Goal: Information Seeking & Learning: Learn about a topic

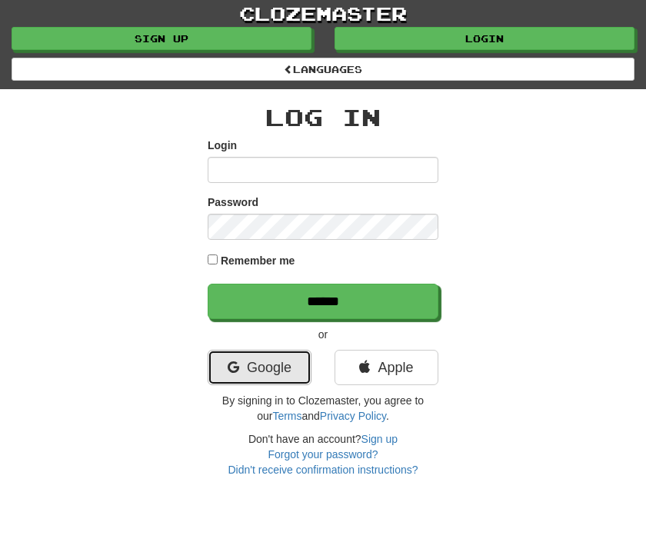
click at [245, 358] on link "Google" at bounding box center [260, 367] width 104 height 35
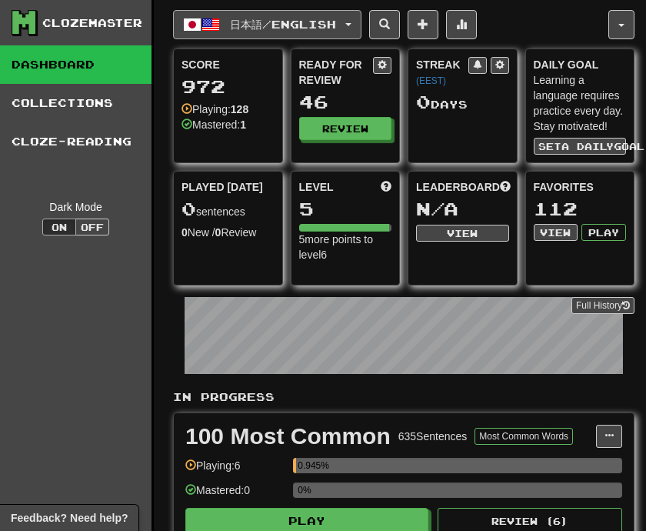
click at [361, 30] on button "日本語 / English" at bounding box center [267, 24] width 188 height 29
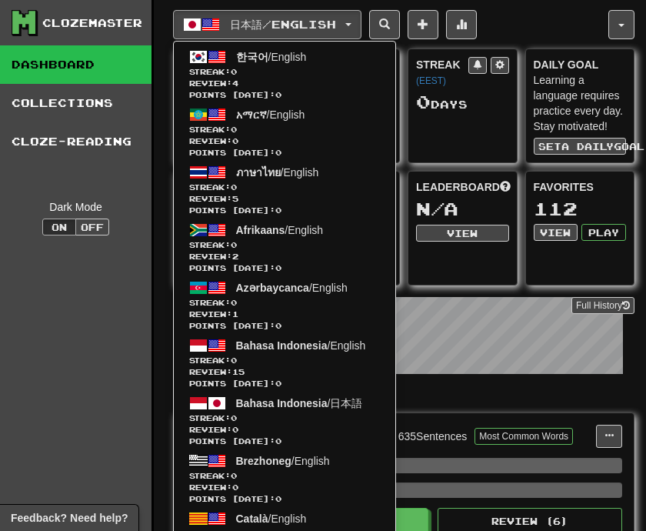
click at [516, 32] on div "日本語 / English 한국어 / English Streak: 0 Review: 4 Points today: 0 አማርኛ / English …" at bounding box center [390, 24] width 435 height 29
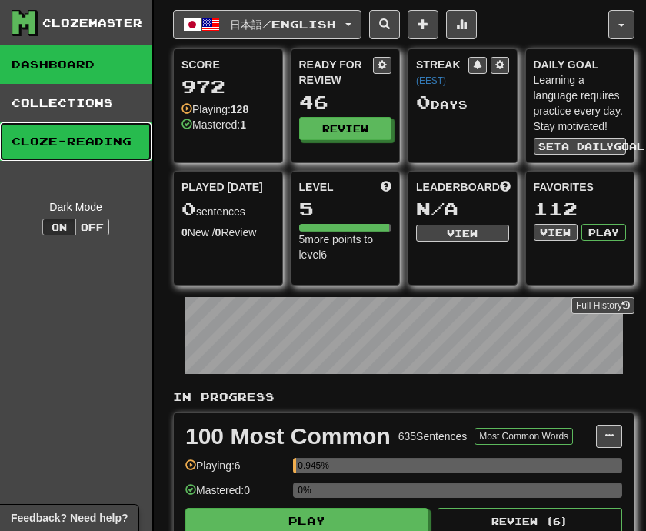
click at [114, 148] on link "Cloze-Reading" at bounding box center [75, 141] width 151 height 38
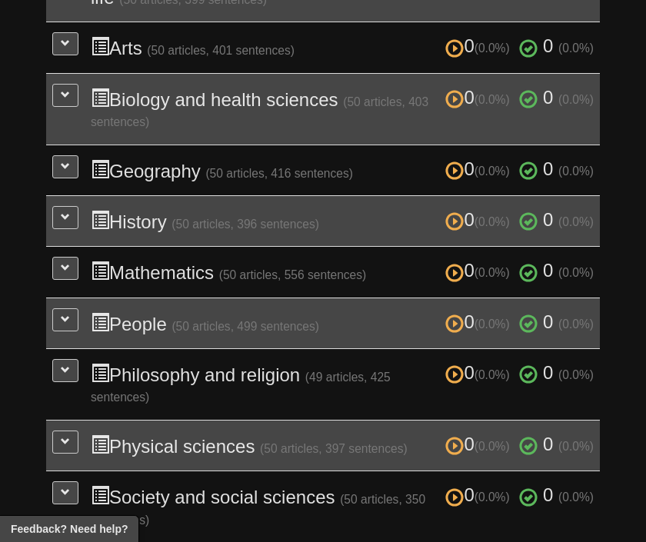
scroll to position [513, 0]
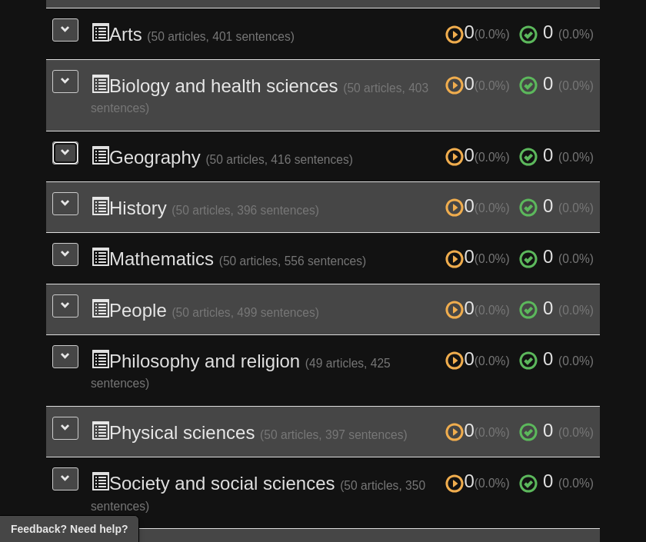
click at [68, 157] on span at bounding box center [65, 152] width 9 height 9
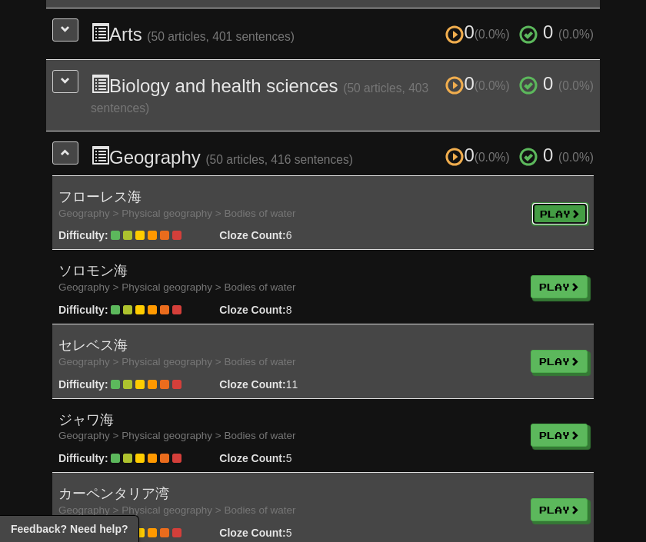
click at [534, 215] on link "Play" at bounding box center [559, 213] width 57 height 23
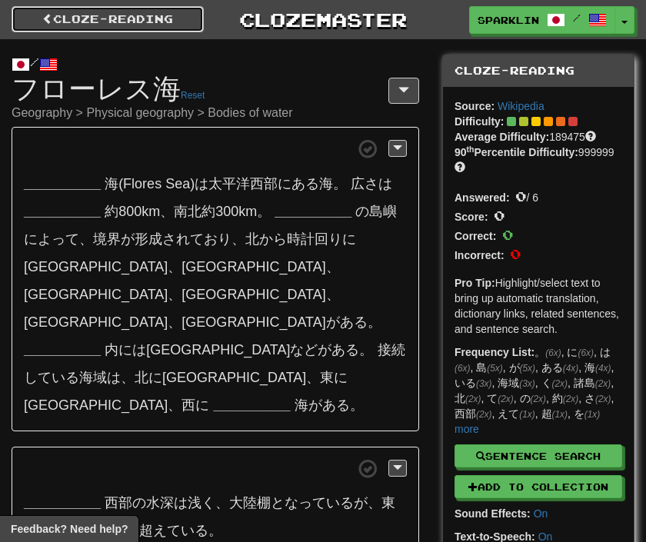
click at [86, 26] on link "Cloze-Reading" at bounding box center [108, 19] width 192 height 26
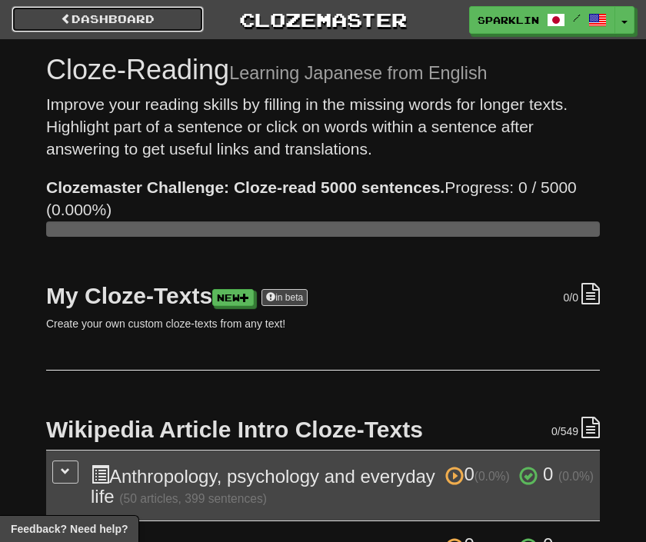
click at [86, 26] on link "Dashboard" at bounding box center [108, 19] width 192 height 26
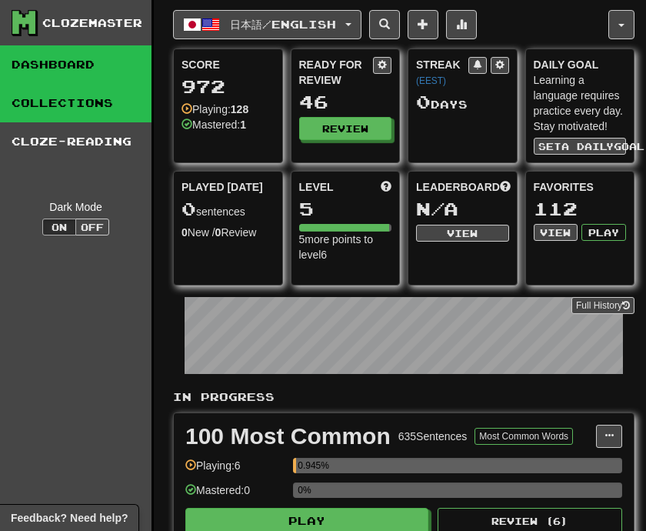
click at [92, 96] on link "Collections" at bounding box center [75, 103] width 151 height 38
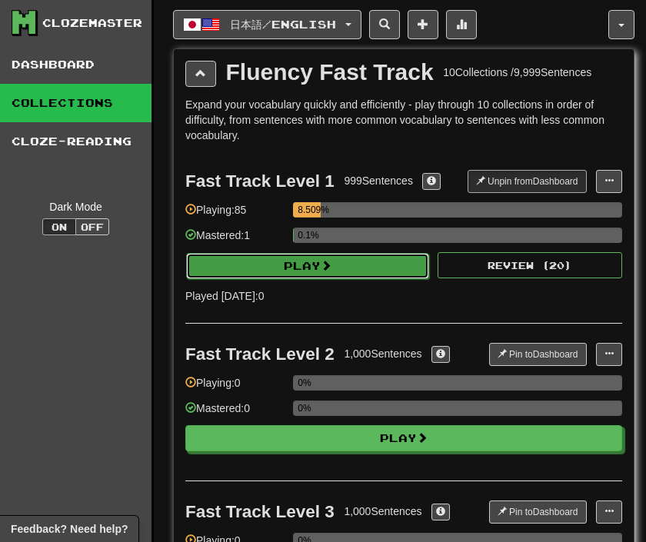
click at [253, 254] on button "Play" at bounding box center [307, 266] width 243 height 26
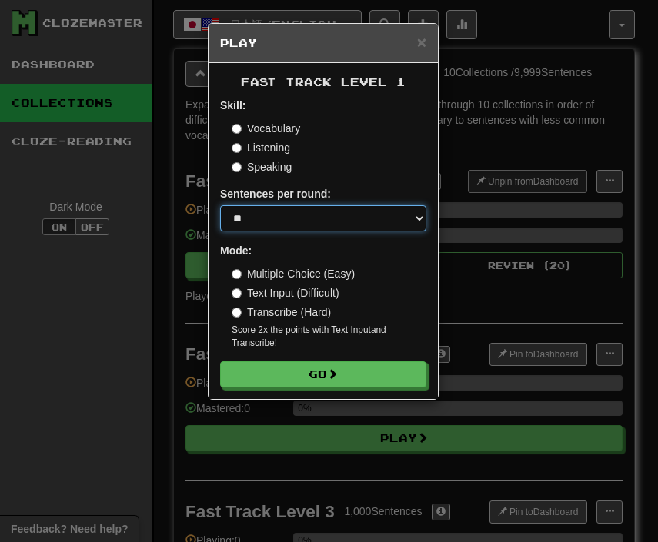
click at [269, 223] on select "* ** ** ** ** ** *** ********" at bounding box center [323, 218] width 206 height 26
select select "**"
click at [220, 205] on select "* ** ** ** ** ** *** ********" at bounding box center [323, 218] width 206 height 26
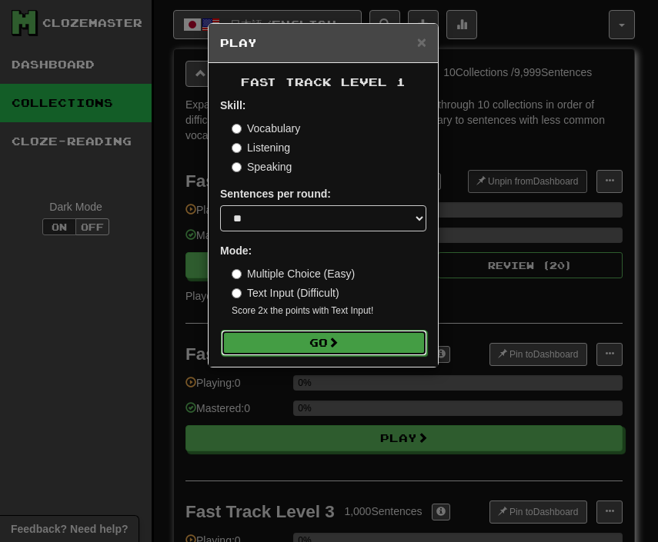
click at [282, 335] on button "Go" at bounding box center [324, 343] width 206 height 26
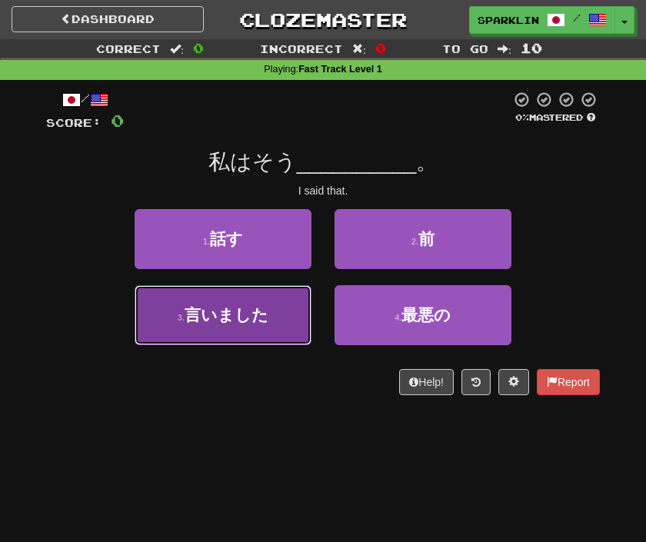
click at [250, 335] on button "3 . 言いました" at bounding box center [223, 315] width 177 height 60
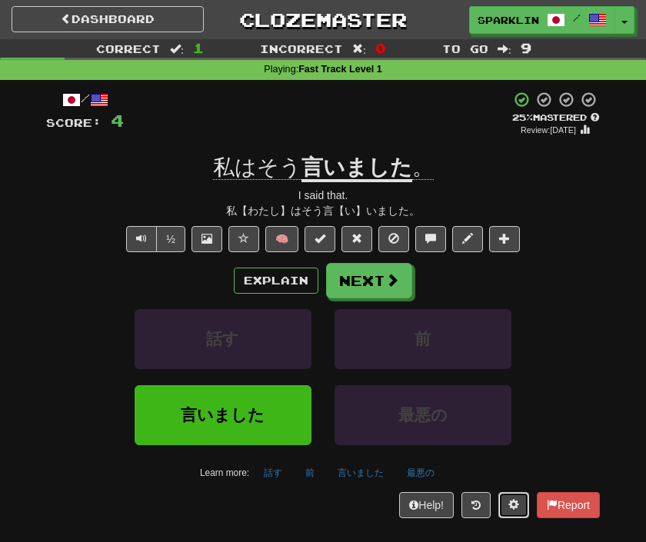
click at [504, 498] on button at bounding box center [513, 505] width 31 height 26
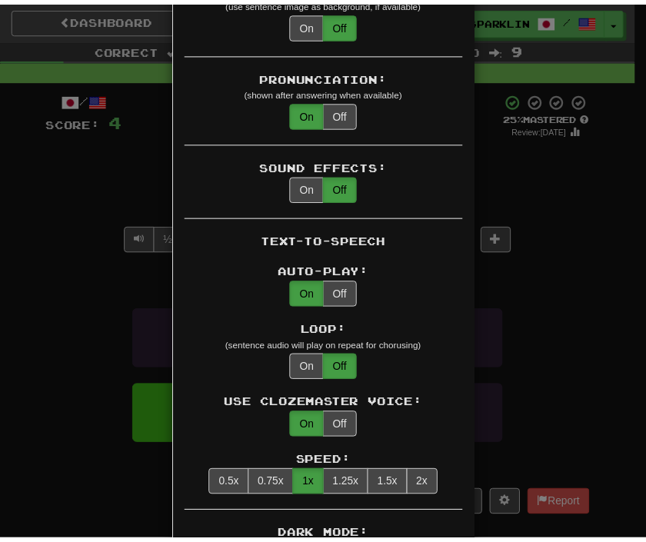
scroll to position [443, 0]
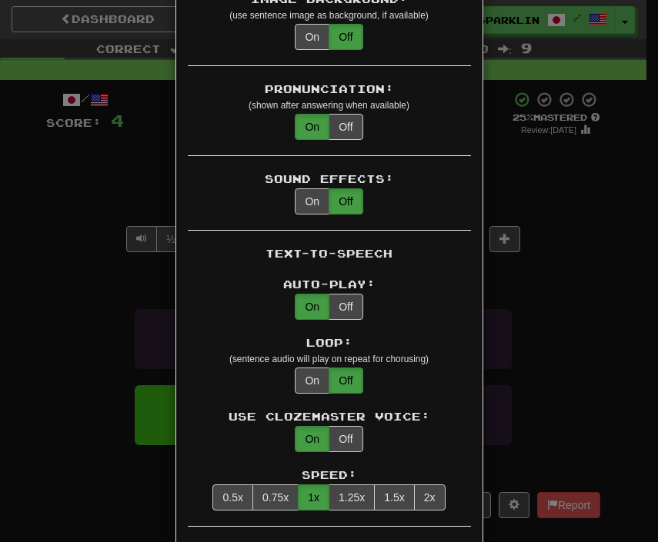
click at [551, 305] on div "× Game Settings Translations: Visible Show After Answering Hidden Sentence Text…" at bounding box center [329, 271] width 658 height 542
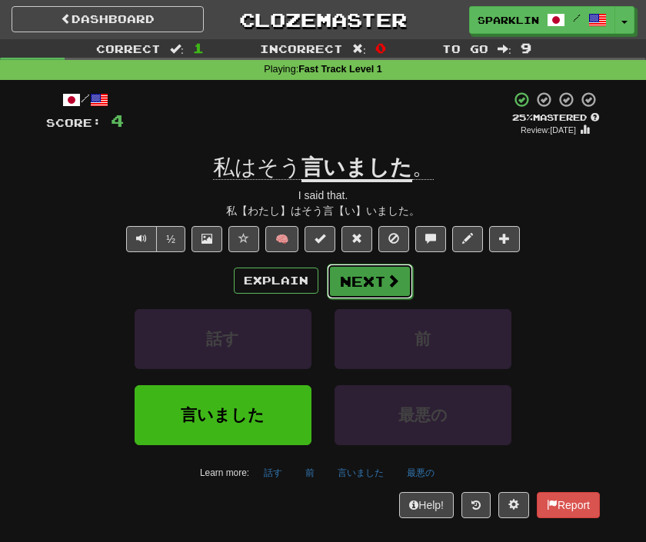
click at [384, 285] on button "Next" at bounding box center [370, 281] width 86 height 35
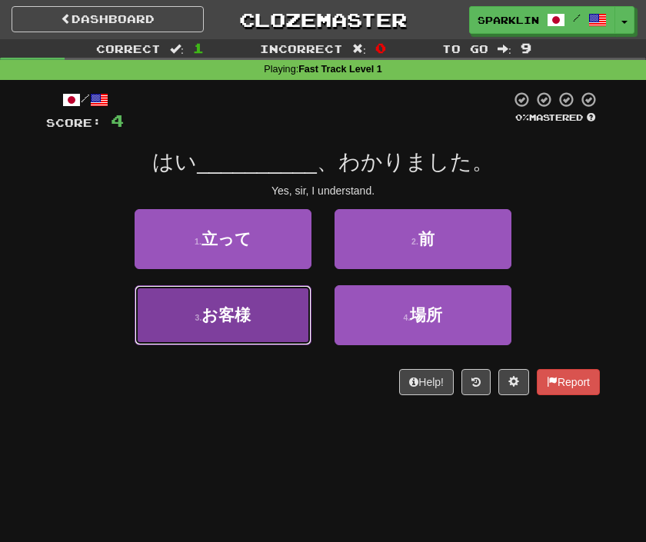
click at [298, 311] on button "3 . お客様" at bounding box center [223, 315] width 177 height 60
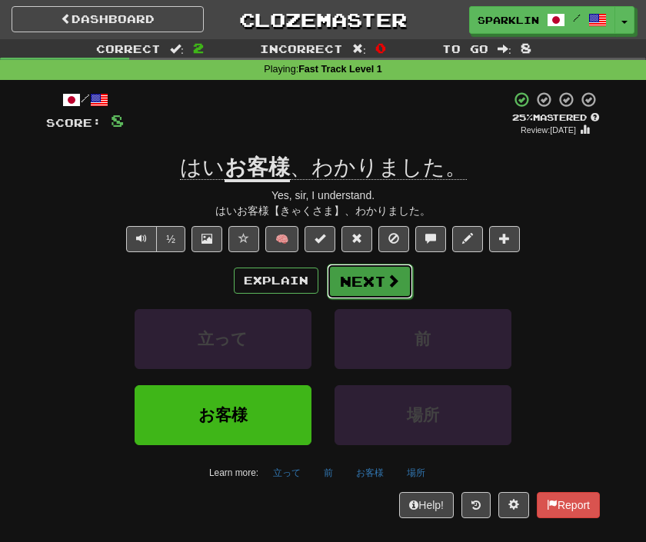
click at [361, 282] on button "Next" at bounding box center [370, 281] width 86 height 35
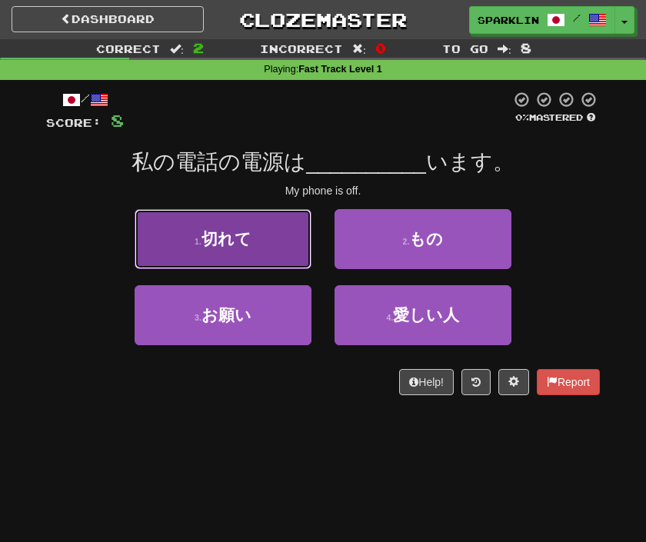
click at [250, 252] on button "1 . 切れて" at bounding box center [223, 239] width 177 height 60
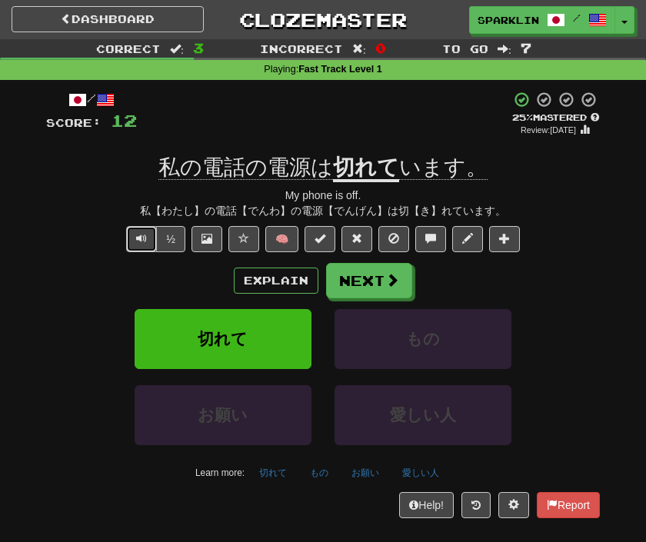
click at [143, 240] on span "Text-to-speech controls" at bounding box center [141, 238] width 11 height 11
click at [135, 237] on button "Text-to-speech controls" at bounding box center [141, 239] width 31 height 26
click at [351, 276] on button "Next" at bounding box center [370, 281] width 86 height 35
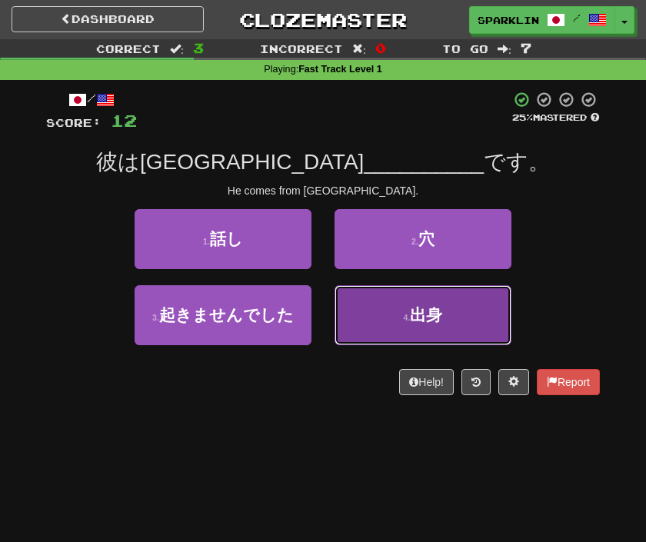
click at [365, 318] on button "4 . 出身" at bounding box center [423, 315] width 177 height 60
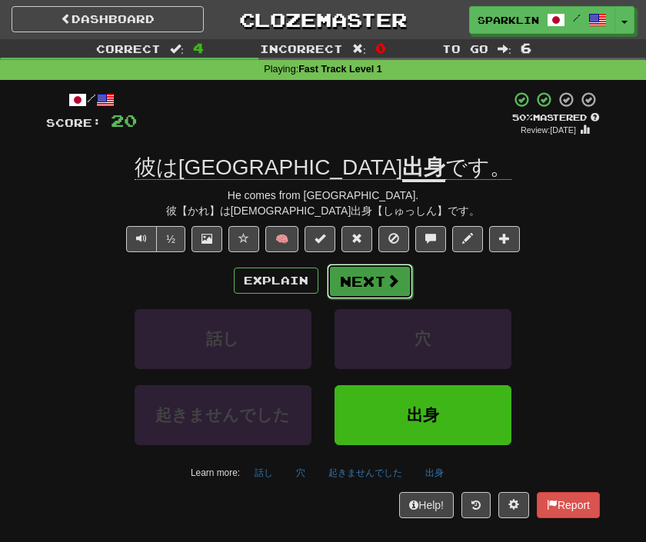
click at [339, 290] on button "Next" at bounding box center [370, 281] width 86 height 35
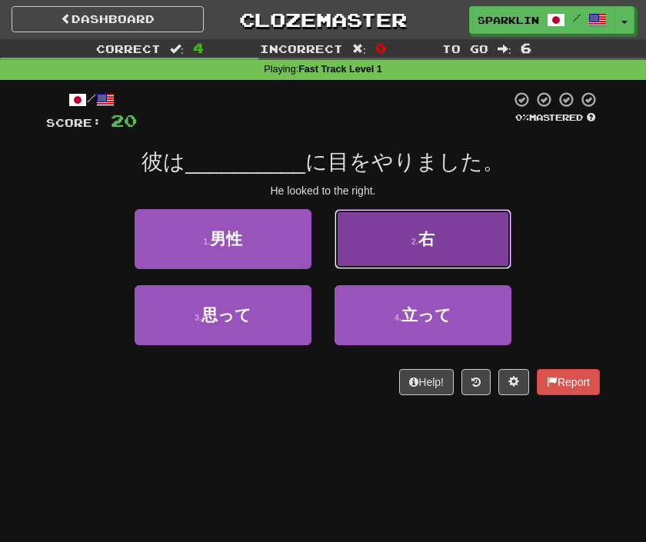
click at [372, 248] on button "2 . 右" at bounding box center [423, 239] width 177 height 60
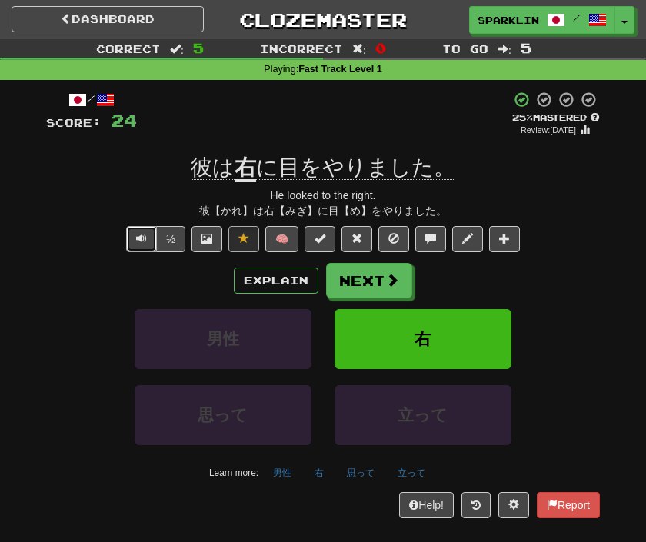
click at [151, 237] on button "Text-to-speech controls" at bounding box center [141, 239] width 31 height 26
click at [341, 275] on button "Next" at bounding box center [370, 281] width 86 height 35
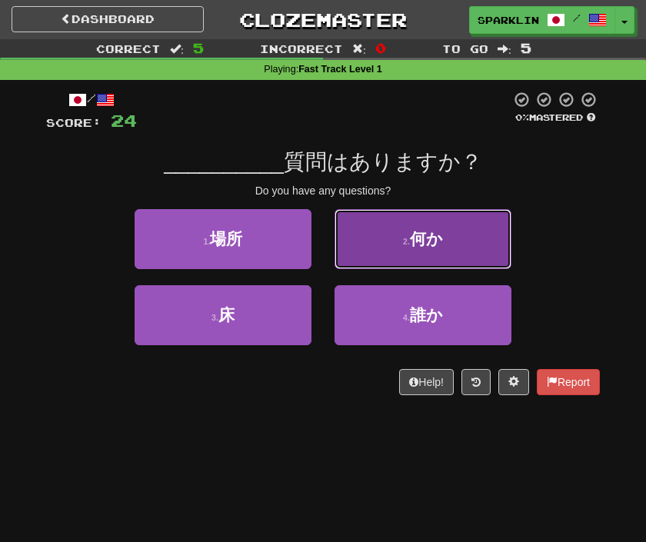
click at [365, 255] on button "2 . 何か" at bounding box center [423, 239] width 177 height 60
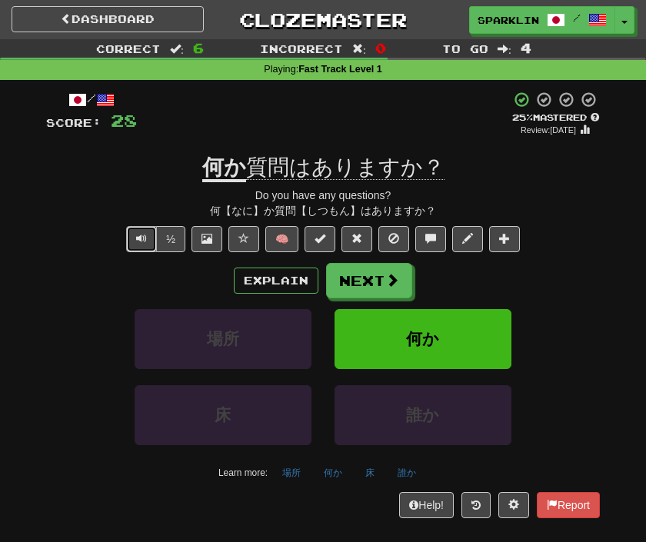
click at [146, 239] on span "Text-to-speech controls" at bounding box center [141, 238] width 11 height 11
click at [369, 278] on button "Next" at bounding box center [370, 281] width 86 height 35
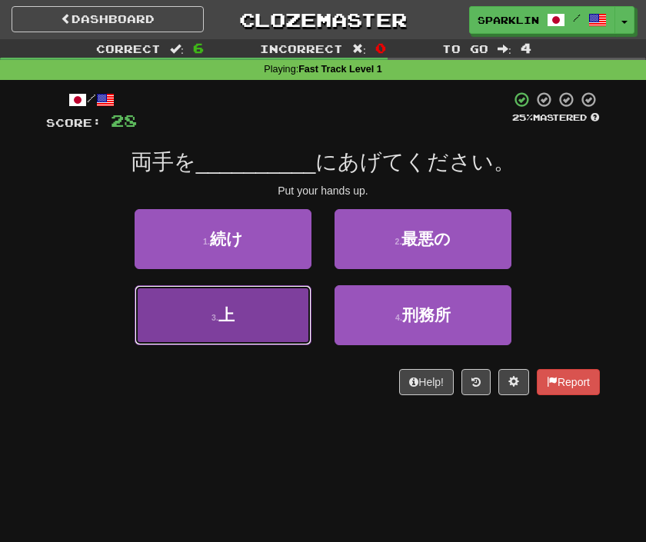
click at [223, 330] on button "3 . 上" at bounding box center [223, 315] width 177 height 60
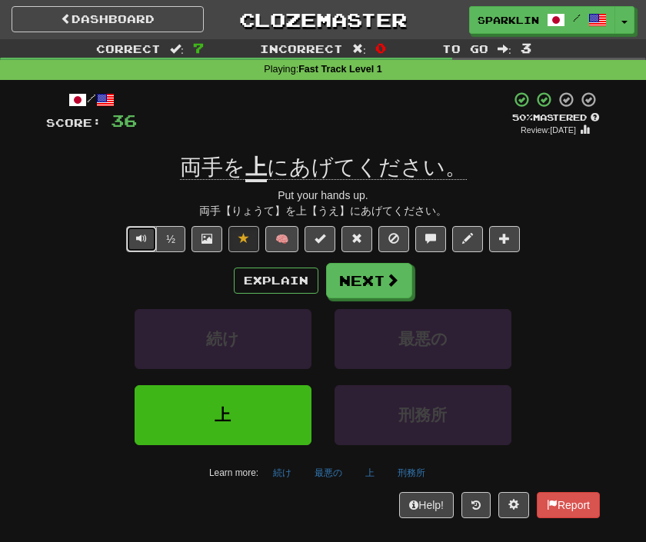
click at [135, 239] on button "Text-to-speech controls" at bounding box center [141, 239] width 31 height 26
click at [136, 242] on span "Text-to-speech controls" at bounding box center [141, 238] width 11 height 11
click at [342, 284] on button "Next" at bounding box center [370, 281] width 86 height 35
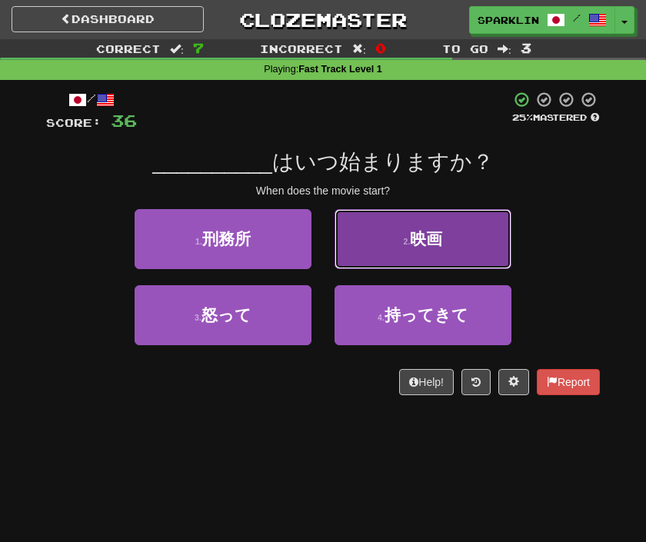
click at [406, 252] on button "2 . 映画" at bounding box center [423, 239] width 177 height 60
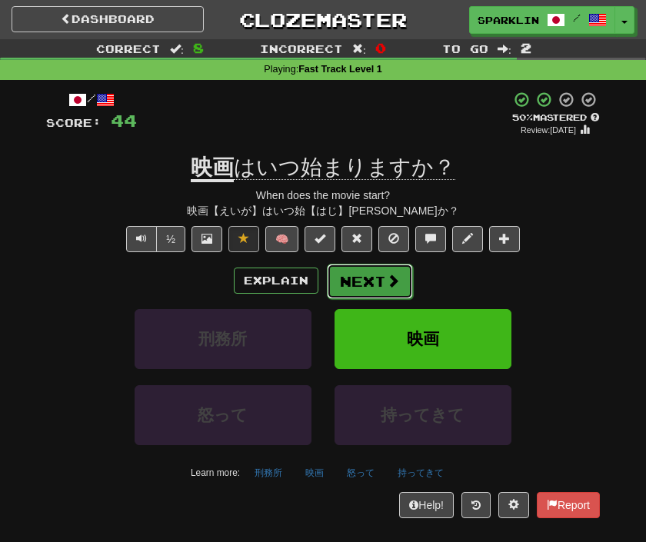
click at [348, 268] on button "Next" at bounding box center [370, 281] width 86 height 35
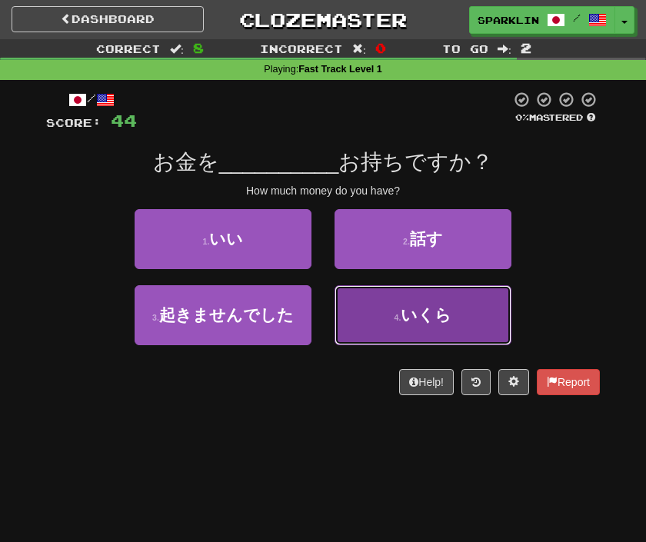
click at [377, 315] on button "4 . いくら" at bounding box center [423, 315] width 177 height 60
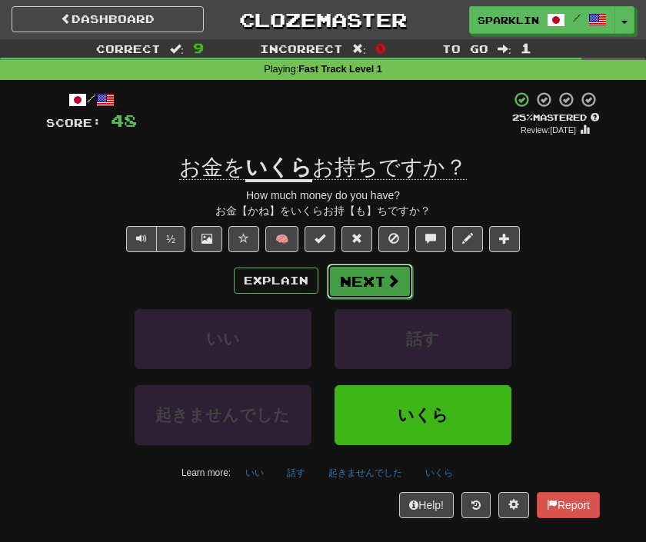
click at [338, 278] on button "Next" at bounding box center [370, 281] width 86 height 35
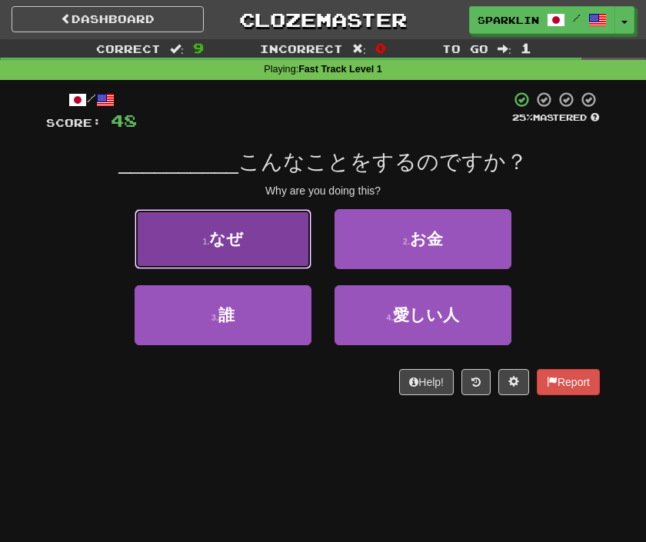
click at [247, 258] on button "1 . なぜ" at bounding box center [223, 239] width 177 height 60
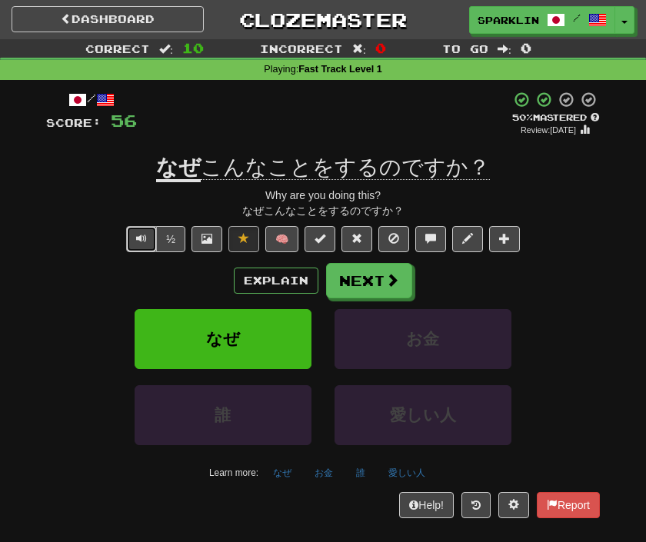
click at [132, 245] on button "Text-to-speech controls" at bounding box center [141, 239] width 31 height 26
click at [361, 277] on button "Next" at bounding box center [370, 281] width 86 height 35
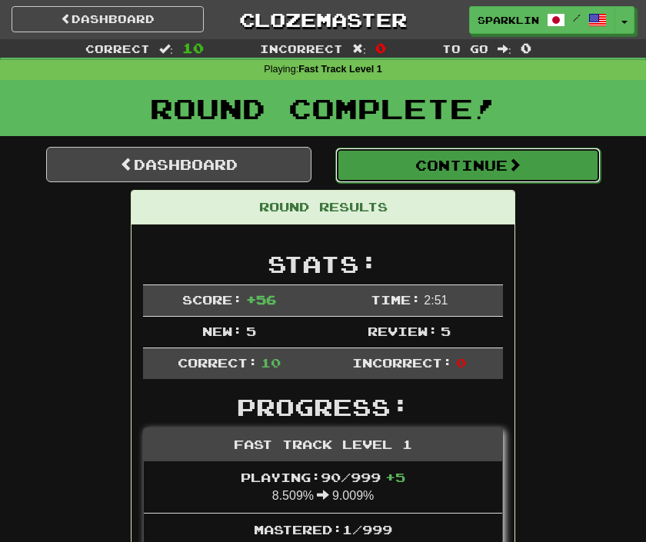
click at [349, 176] on button "Continue" at bounding box center [467, 165] width 265 height 35
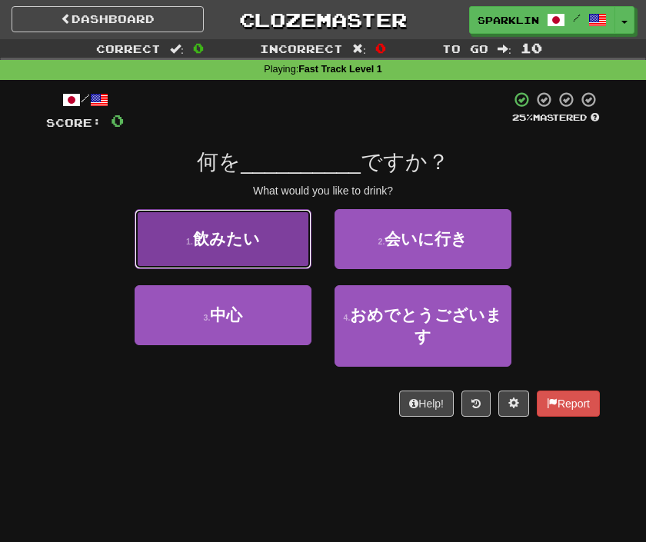
click at [262, 248] on button "1 . 飲みたい" at bounding box center [223, 239] width 177 height 60
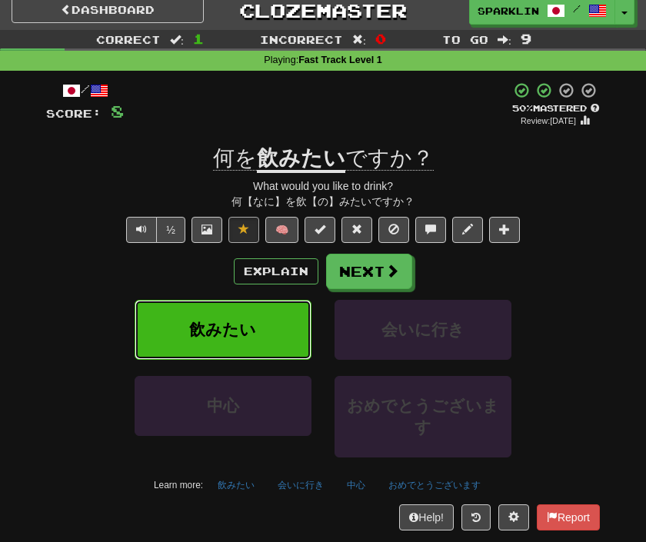
scroll to position [0, 0]
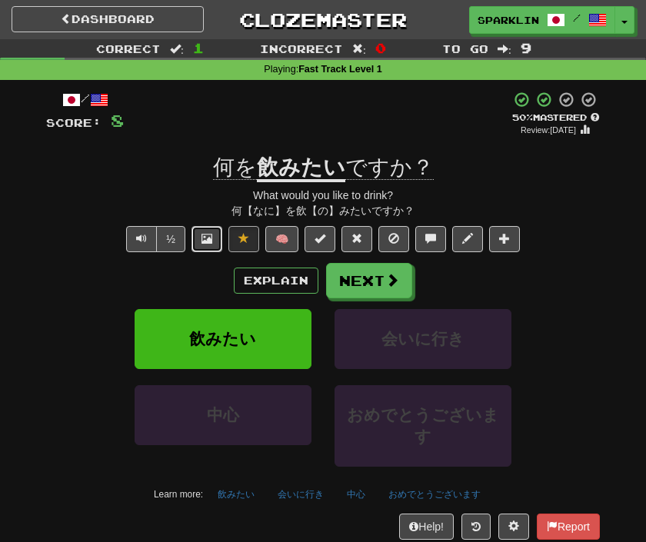
click at [201, 238] on span at bounding box center [206, 238] width 11 height 11
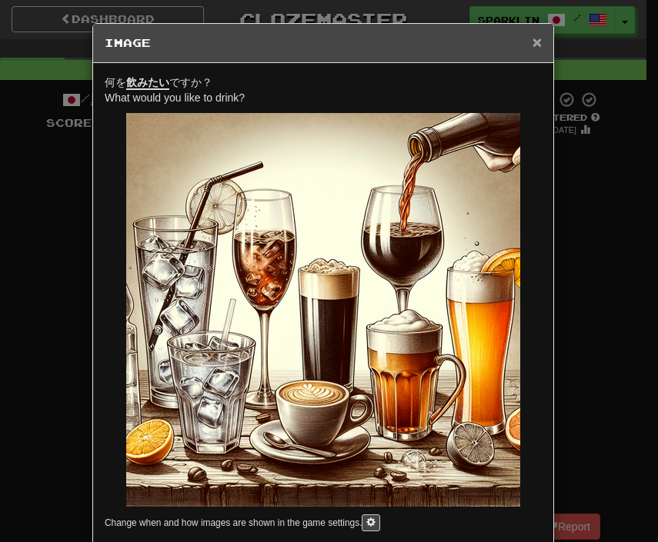
click at [532, 42] on span "×" at bounding box center [536, 42] width 9 height 18
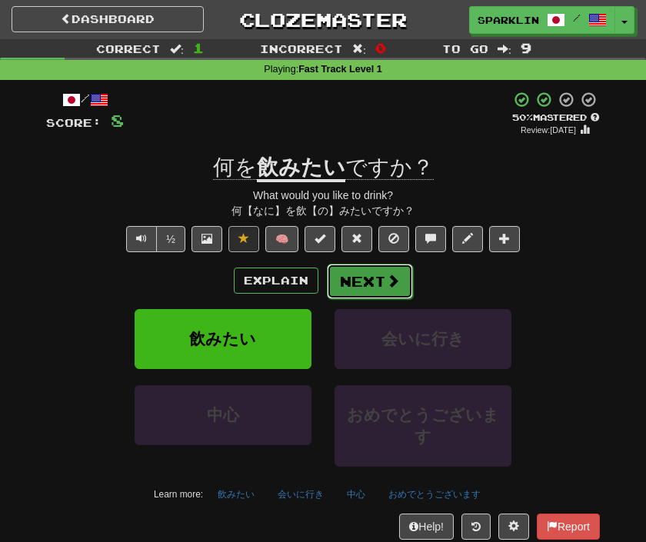
click at [348, 277] on button "Next" at bounding box center [370, 281] width 86 height 35
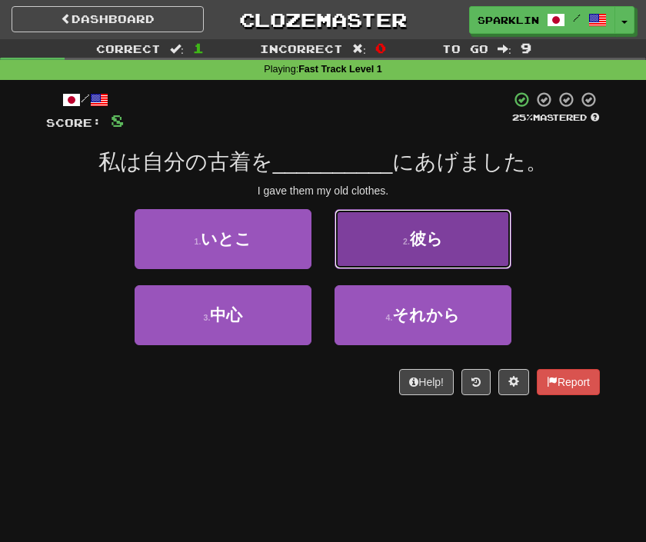
click at [405, 258] on button "2 . 彼ら" at bounding box center [423, 239] width 177 height 60
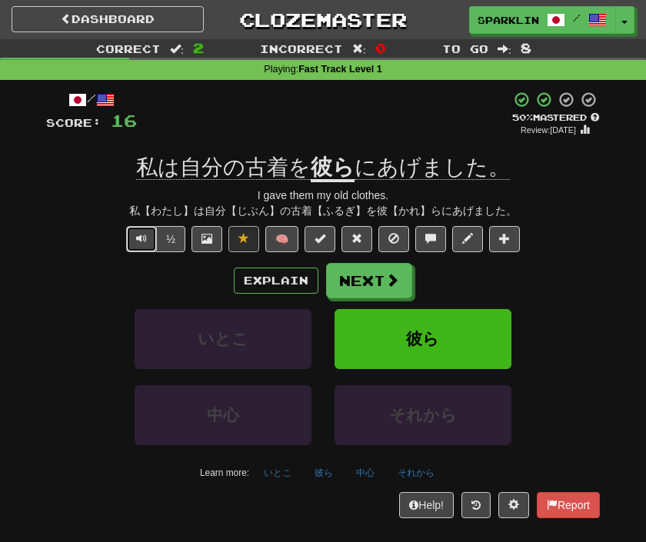
click at [140, 239] on span "Text-to-speech controls" at bounding box center [141, 238] width 11 height 11
click at [139, 238] on span "Text-to-speech controls" at bounding box center [141, 238] width 11 height 11
click at [361, 281] on button "Next" at bounding box center [370, 281] width 86 height 35
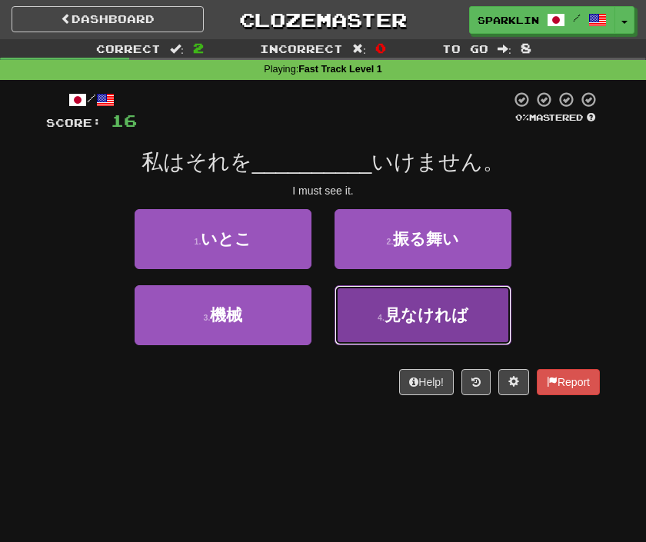
click at [387, 303] on button "4 . 見なければ" at bounding box center [423, 315] width 177 height 60
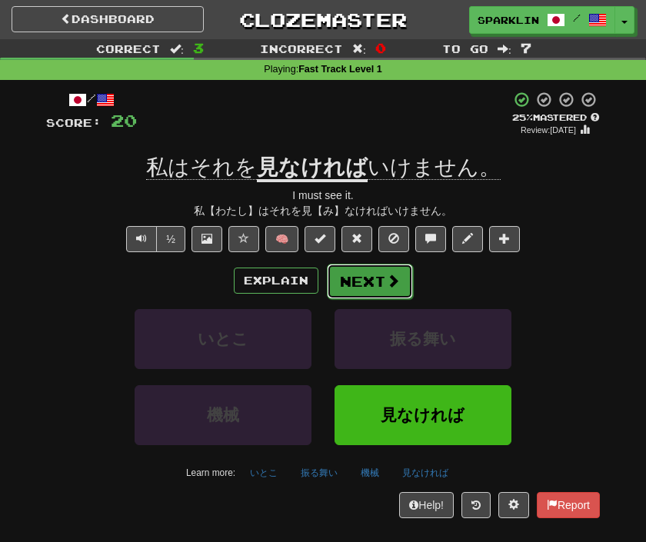
click at [345, 278] on button "Next" at bounding box center [370, 281] width 86 height 35
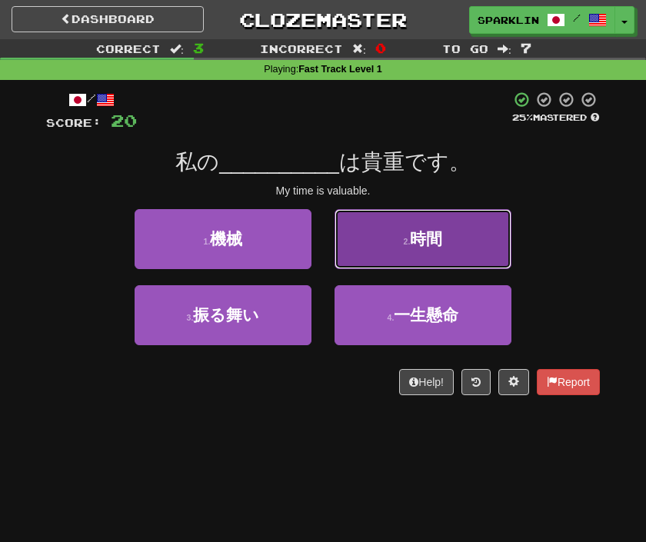
click at [376, 245] on button "2 . 時間" at bounding box center [423, 239] width 177 height 60
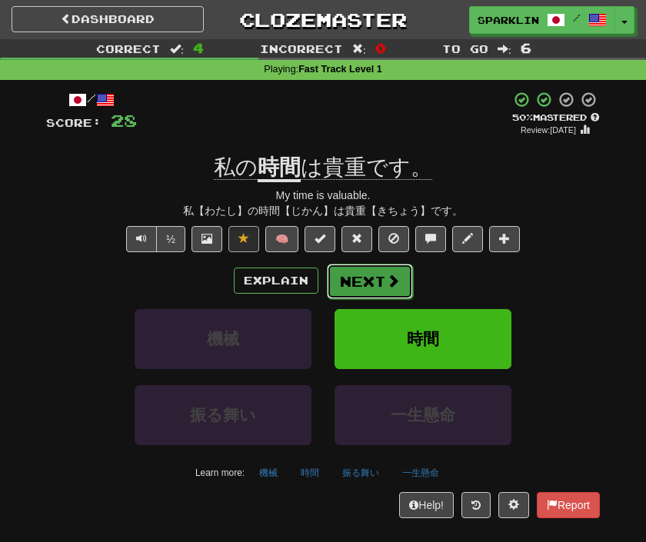
click at [351, 272] on button "Next" at bounding box center [370, 281] width 86 height 35
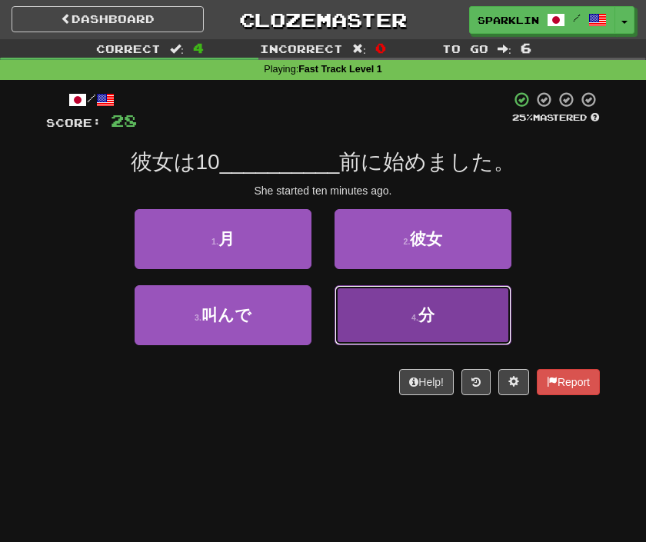
click at [364, 317] on button "4 . 分" at bounding box center [423, 315] width 177 height 60
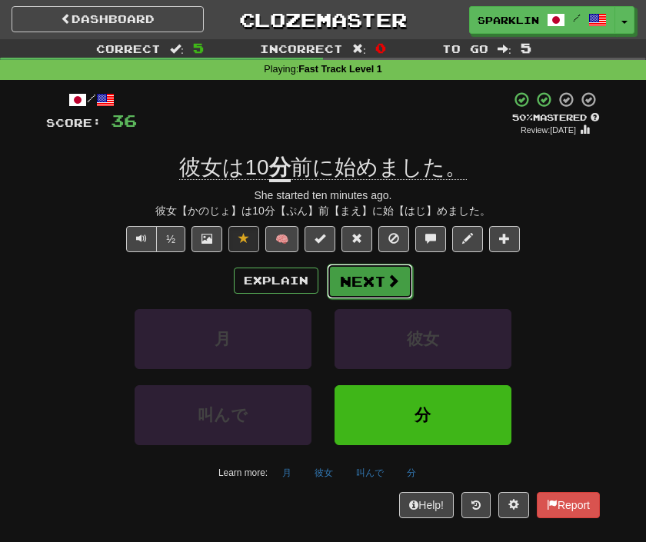
click at [351, 274] on button "Next" at bounding box center [370, 281] width 86 height 35
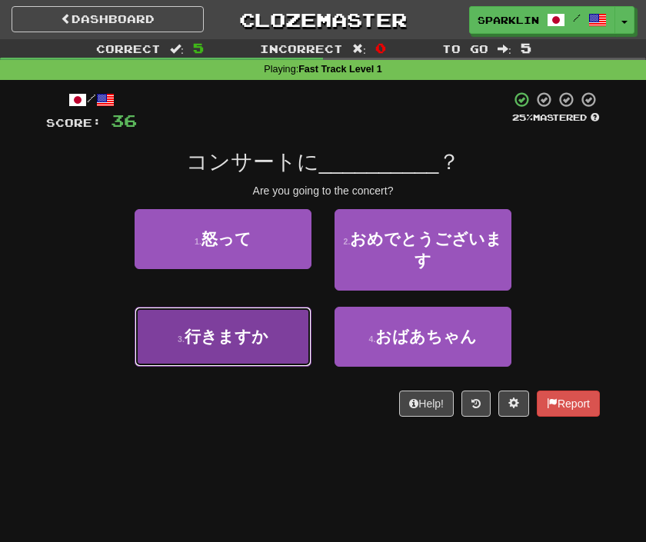
click at [248, 348] on button "3 . 行きますか" at bounding box center [223, 337] width 177 height 60
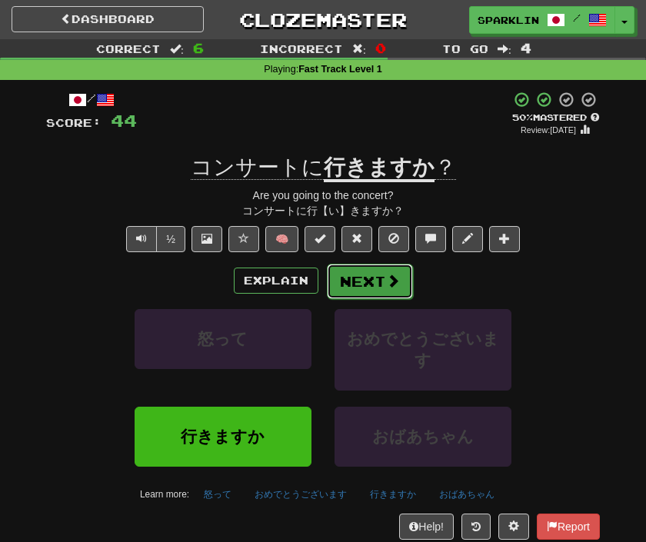
click at [353, 287] on button "Next" at bounding box center [370, 281] width 86 height 35
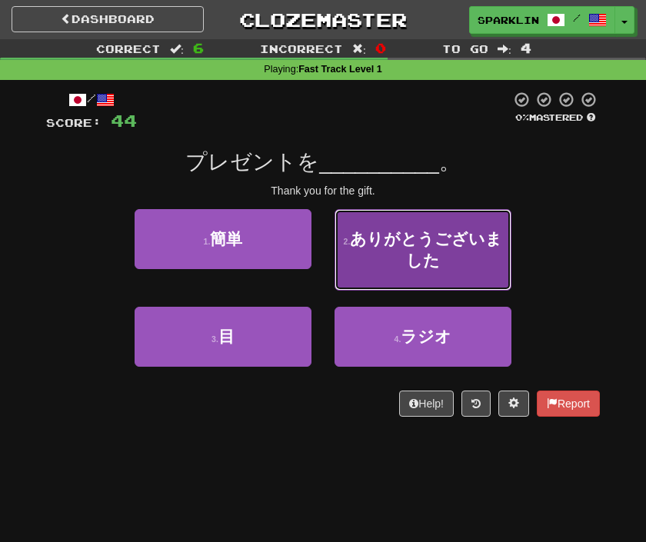
click at [365, 277] on button "2 . ありがとうございました" at bounding box center [423, 250] width 177 height 82
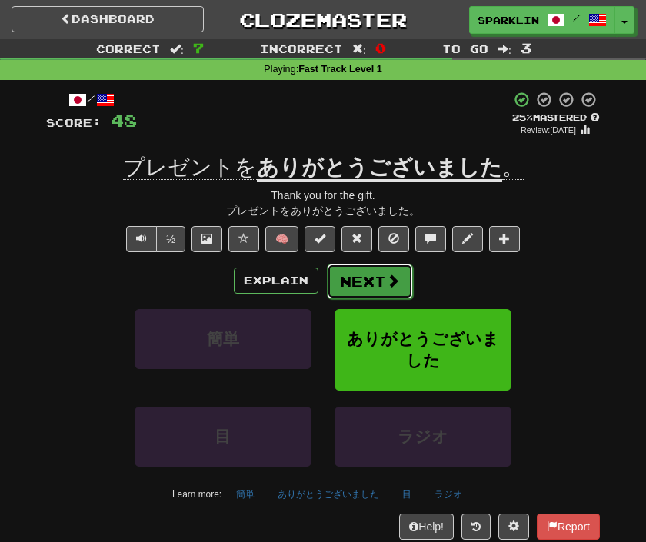
click at [352, 288] on button "Next" at bounding box center [370, 281] width 86 height 35
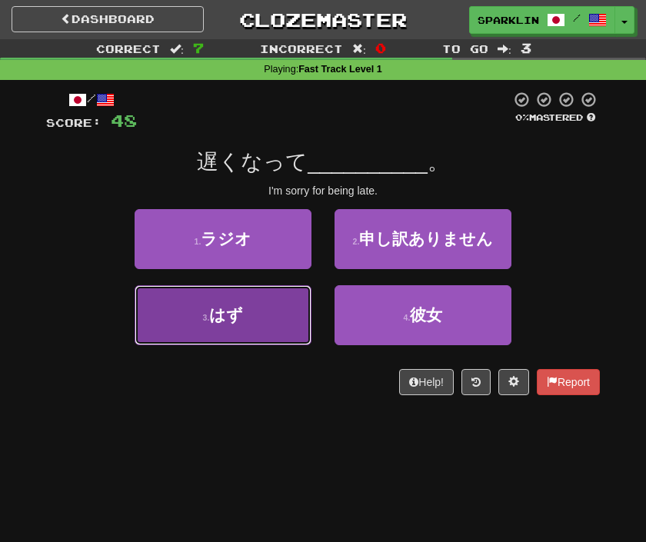
click at [282, 327] on button "3 . はず" at bounding box center [223, 315] width 177 height 60
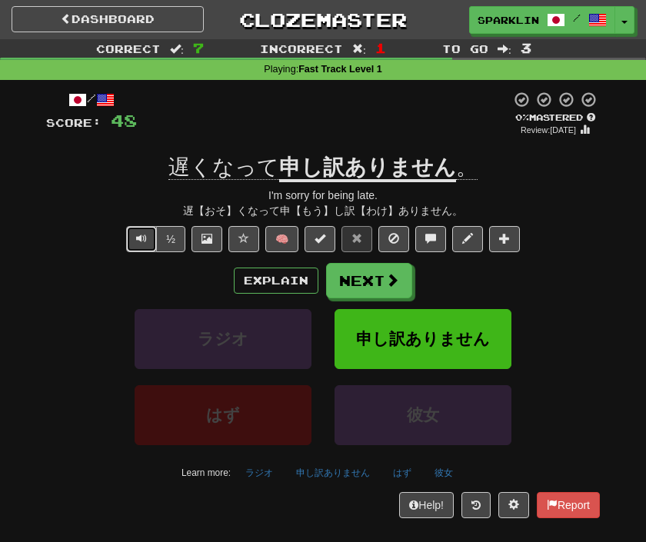
click at [145, 235] on span "Text-to-speech controls" at bounding box center [141, 238] width 11 height 11
click at [136, 241] on span "Text-to-speech controls" at bounding box center [141, 238] width 11 height 11
click at [335, 279] on button "Next" at bounding box center [370, 281] width 86 height 35
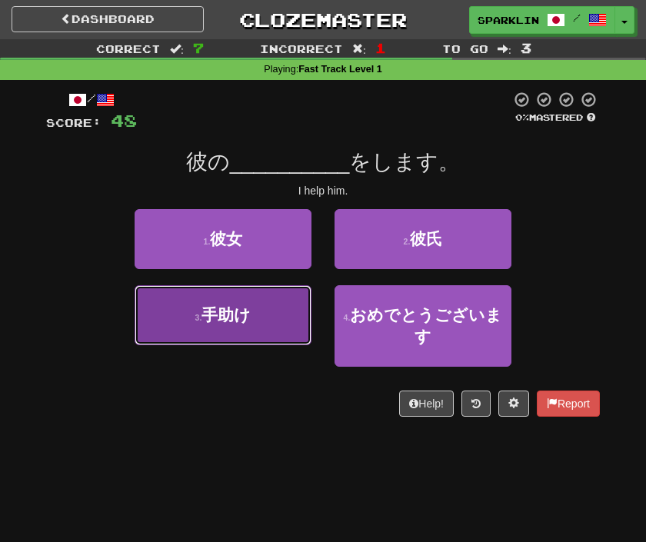
click at [284, 322] on button "3 . 手助け" at bounding box center [223, 315] width 177 height 60
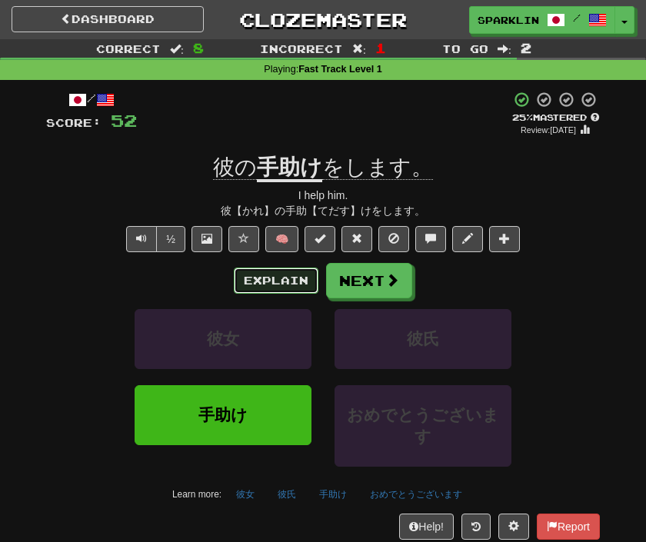
click at [295, 282] on button "Explain" at bounding box center [276, 281] width 85 height 26
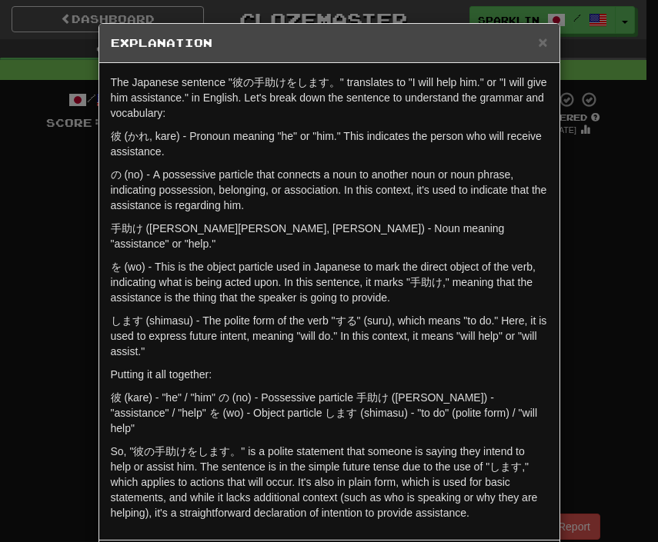
click at [529, 44] on h5 "Explanation" at bounding box center [329, 42] width 437 height 15
click at [538, 42] on span "×" at bounding box center [542, 42] width 9 height 18
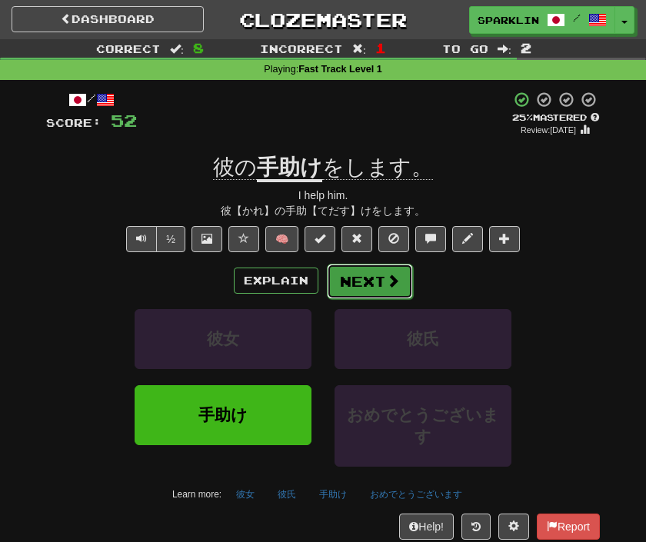
click at [360, 278] on button "Next" at bounding box center [370, 281] width 86 height 35
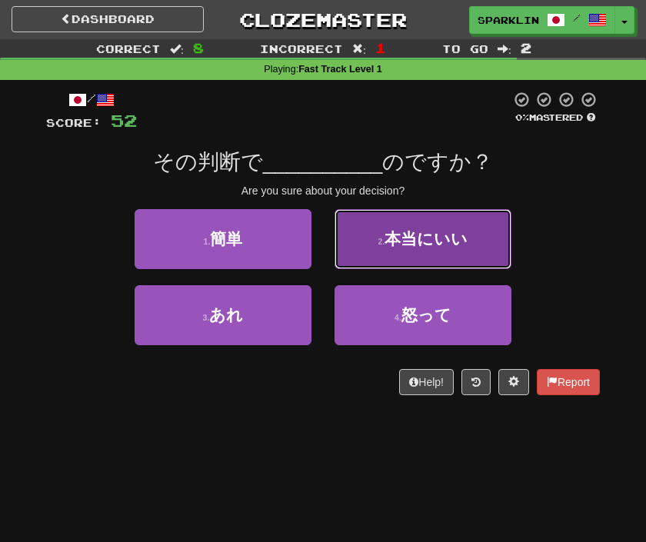
click at [403, 247] on span "本当にいい" at bounding box center [426, 239] width 83 height 18
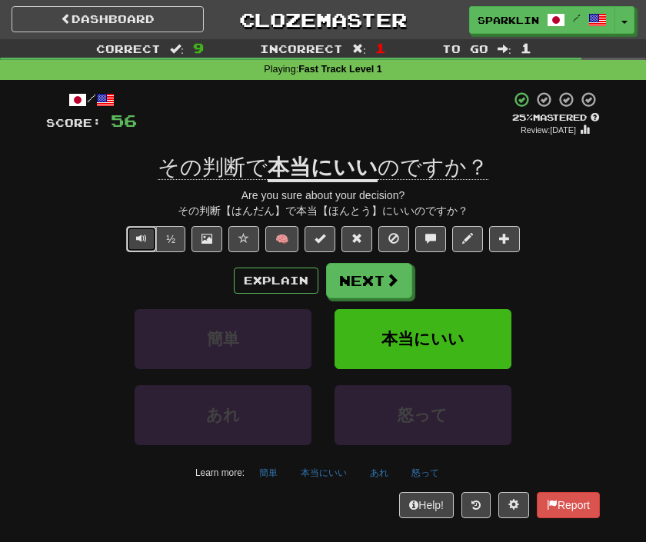
click at [147, 242] on button "Text-to-speech controls" at bounding box center [141, 239] width 31 height 26
click at [361, 265] on button "Next" at bounding box center [370, 281] width 86 height 35
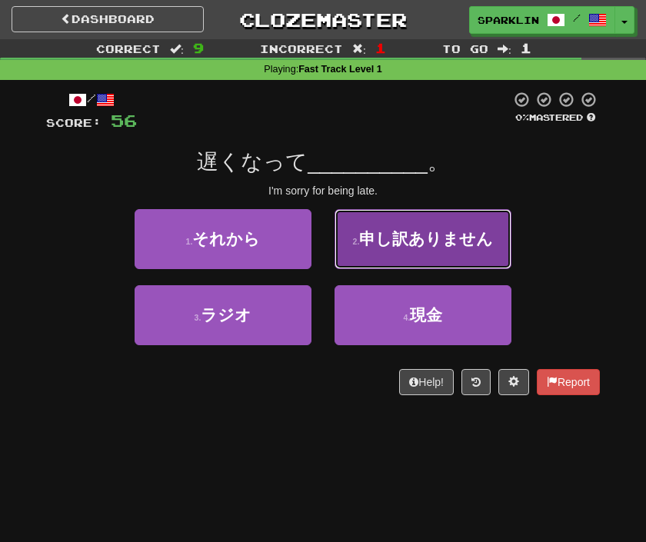
click at [368, 252] on button "2 . 申し訳ありません" at bounding box center [423, 239] width 177 height 60
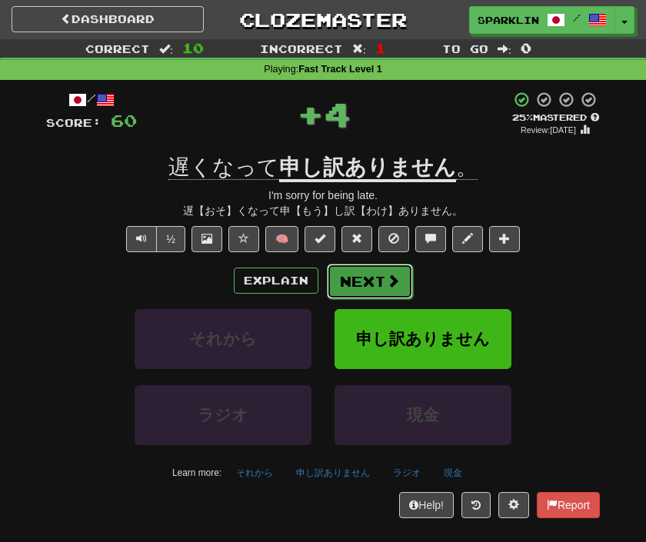
click at [353, 273] on button "Next" at bounding box center [370, 281] width 86 height 35
